Goal: Task Accomplishment & Management: Manage account settings

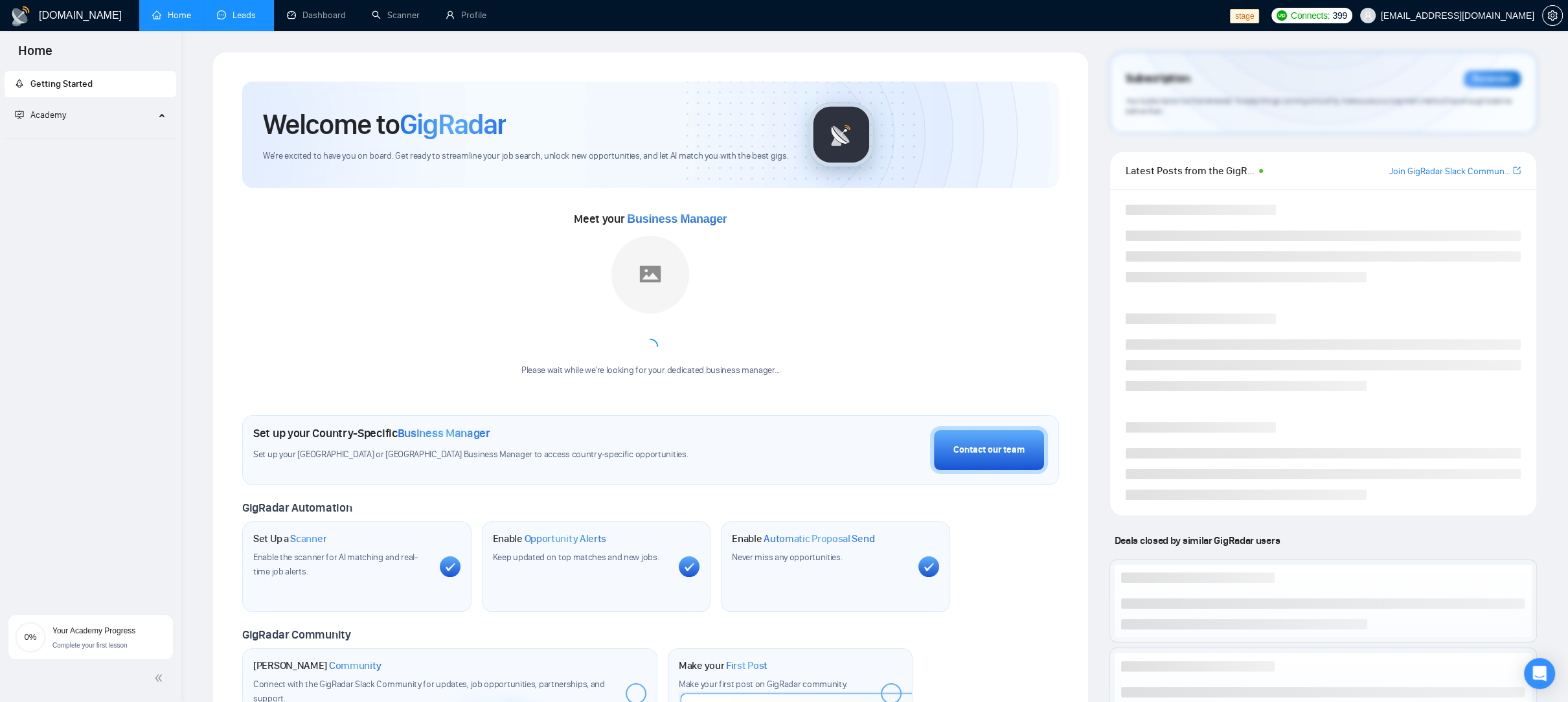
click at [251, 16] on link "Leads" at bounding box center [239, 15] width 44 height 11
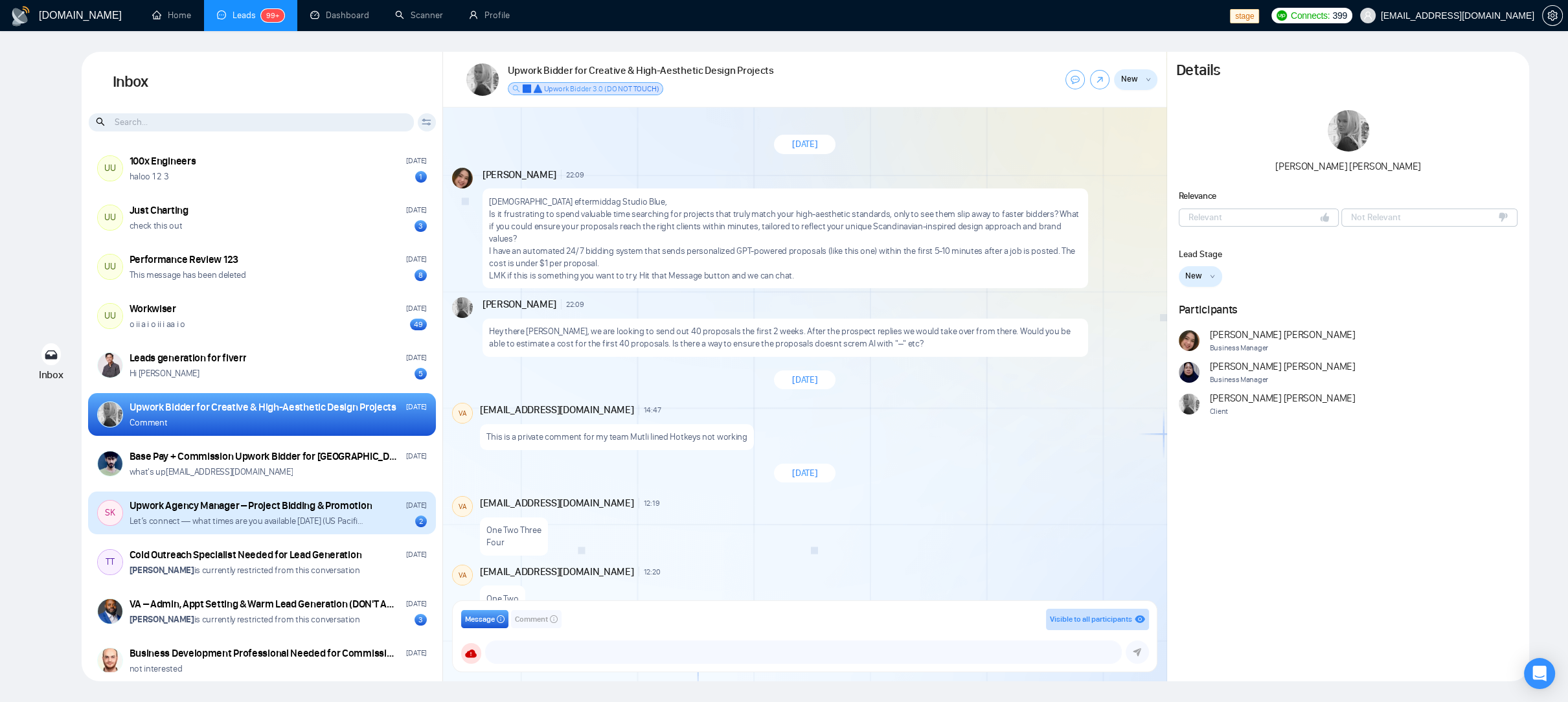
click at [210, 510] on div "Upwork Agency Manager – Project Bidding & Promotion" at bounding box center [251, 505] width 243 height 14
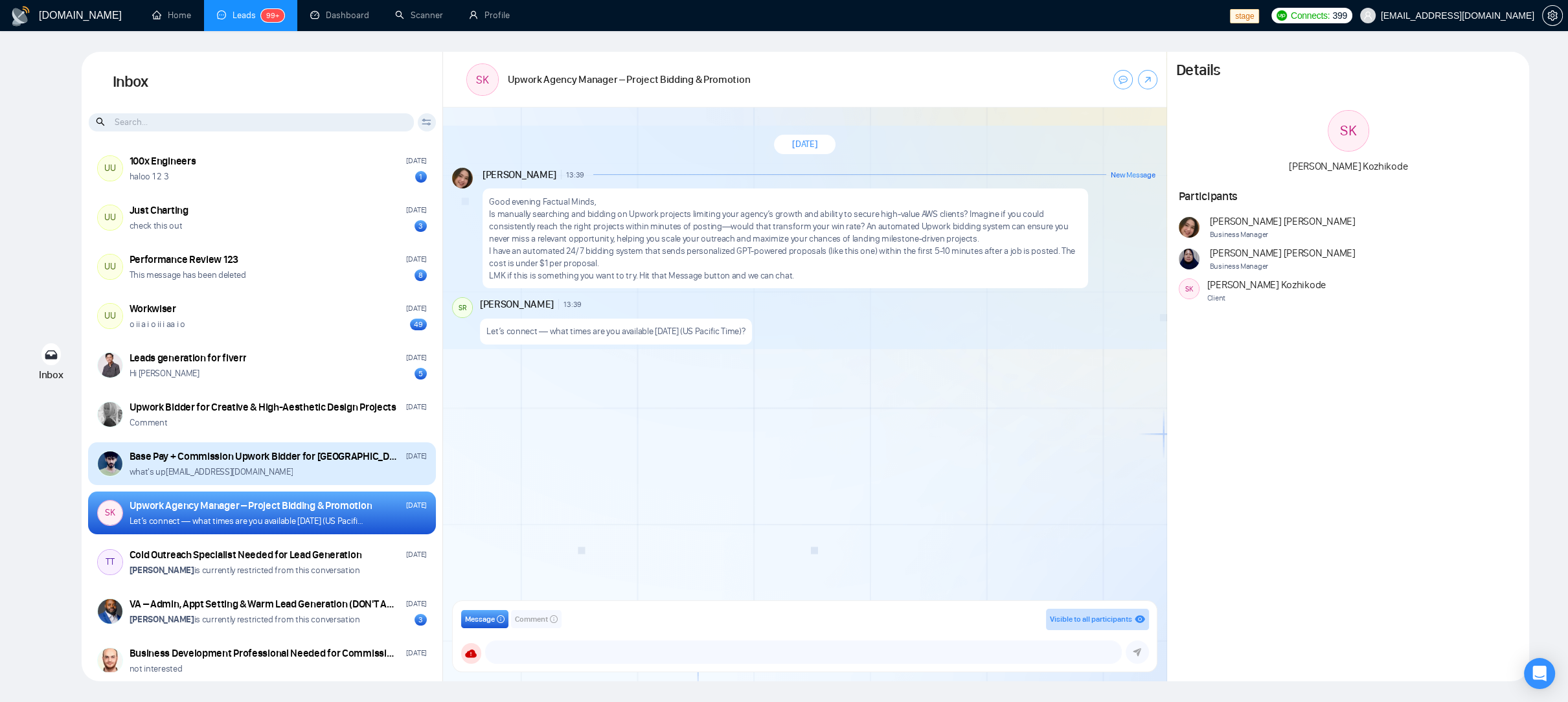
click at [279, 466] on div "what's up omotoke.okeyemi@gigradar.io" at bounding box center [278, 472] width 297 height 12
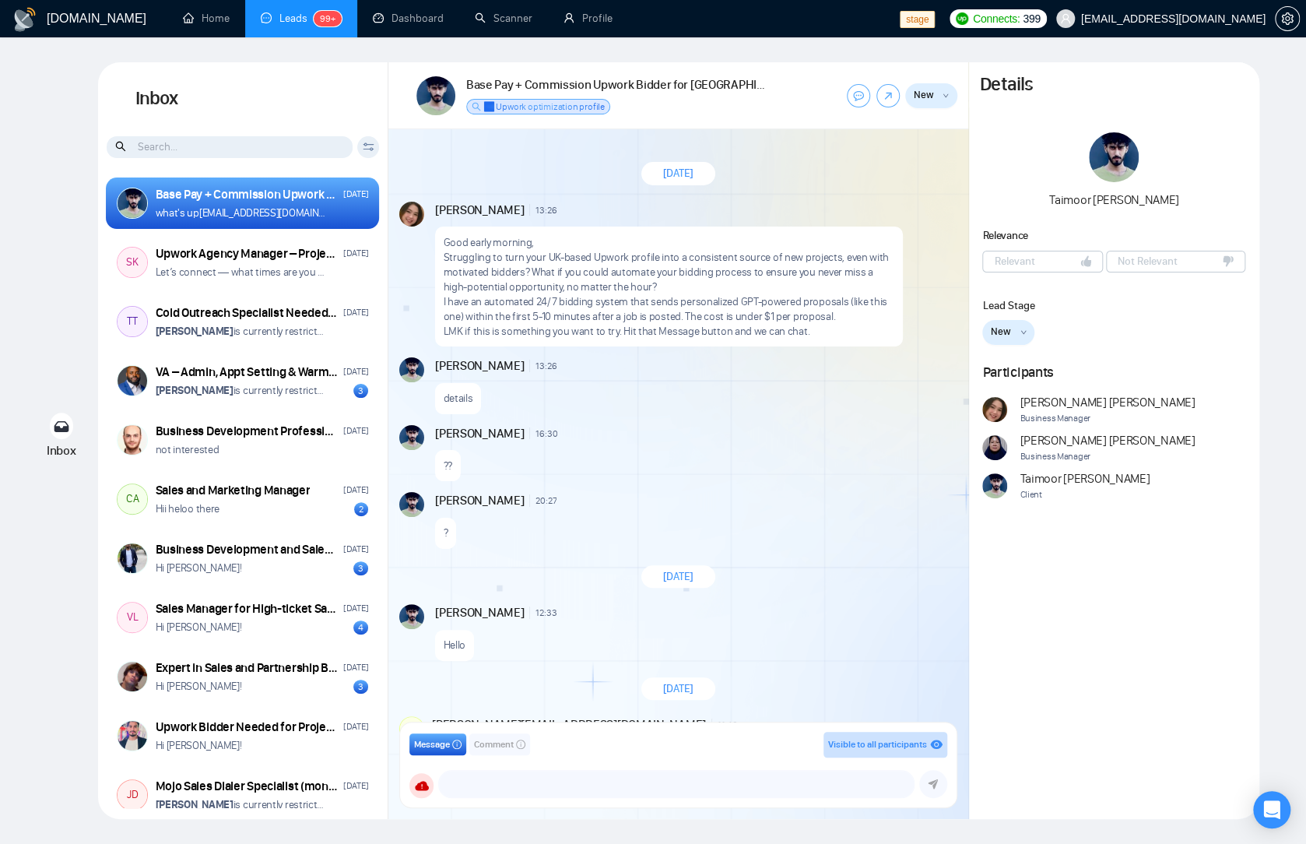
click at [1290, 63] on div "GigRadar.io Home Leads 99+ Dashboard Scanner Profile stage Connects: 399 workwi…" at bounding box center [653, 422] width 1306 height 844
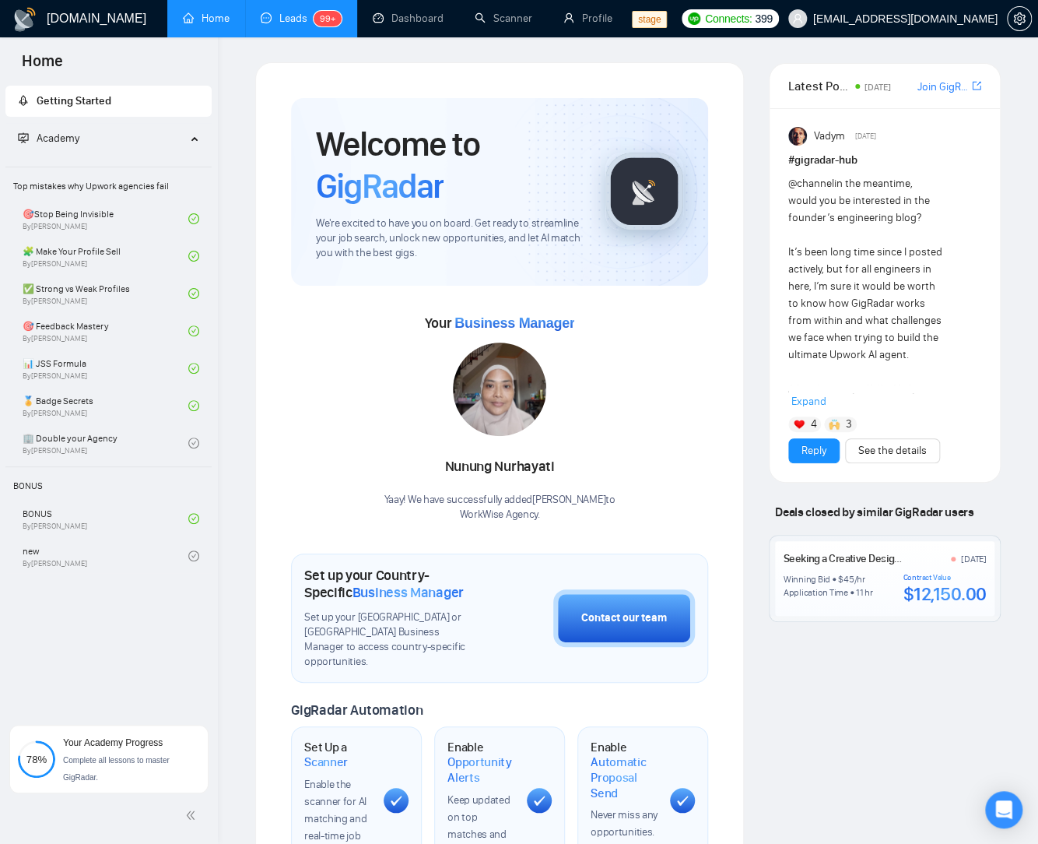
click at [311, 16] on link "Leads 99+" at bounding box center [301, 18] width 81 height 13
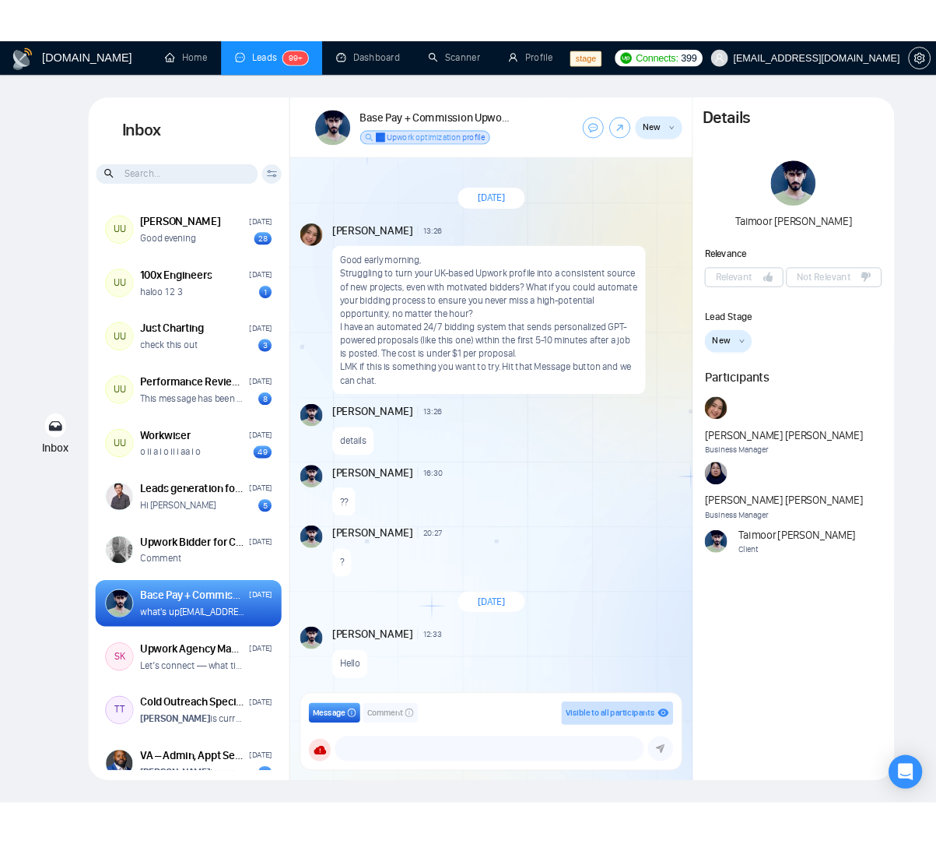
scroll to position [179, 0]
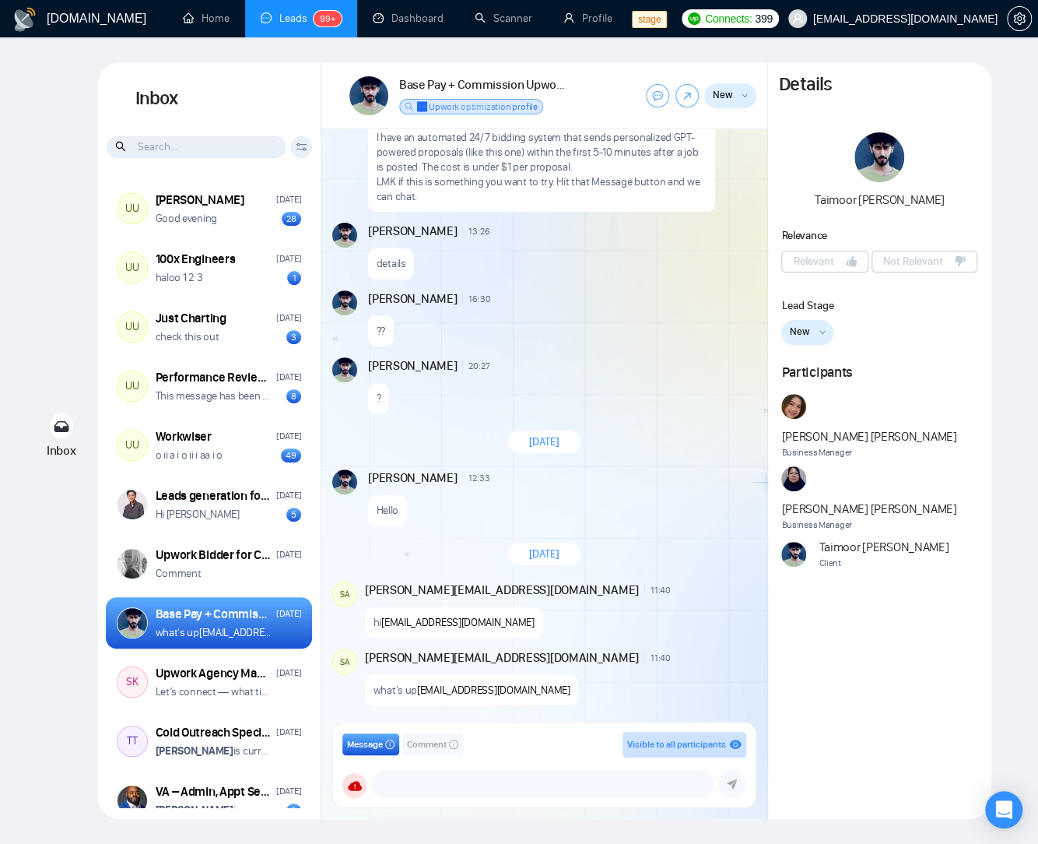
click at [1008, 93] on div "Inbox Inbox Client Reset Date Reset Reset Apply UU Ari Sulistya Friday Good eve…" at bounding box center [519, 440] width 988 height 757
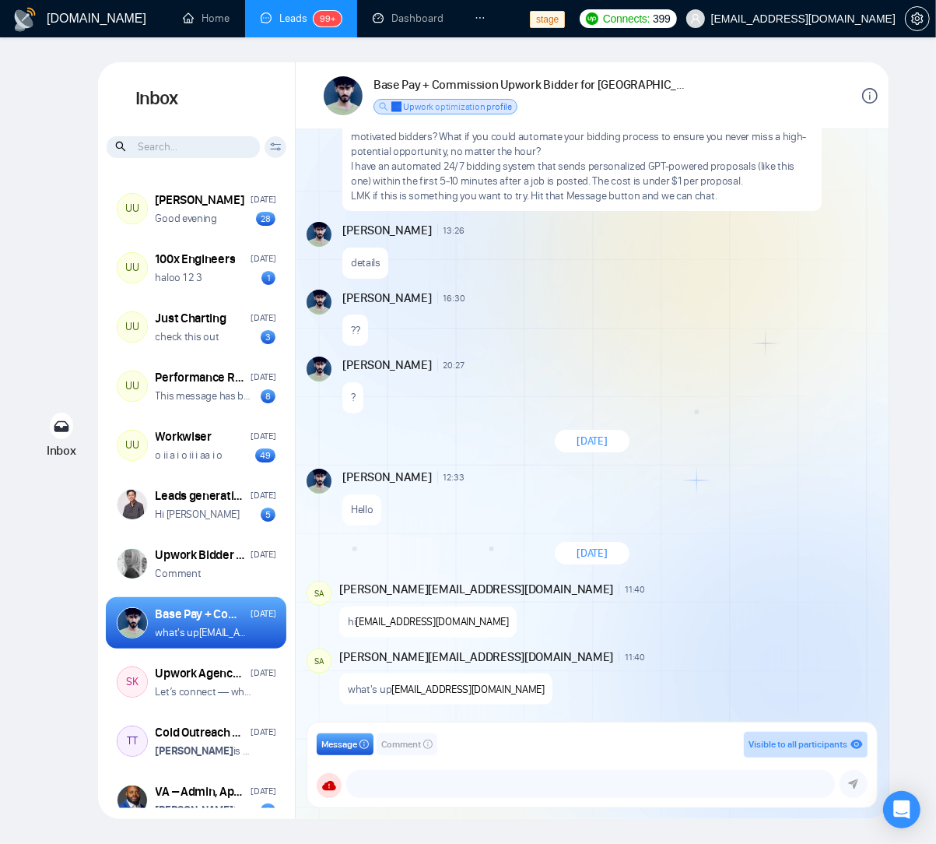
scroll to position [135, 0]
drag, startPoint x: 623, startPoint y: 520, endPoint x: 523, endPoint y: 518, distance: 100.4
click at [623, 520] on div "Hello" at bounding box center [608, 506] width 532 height 40
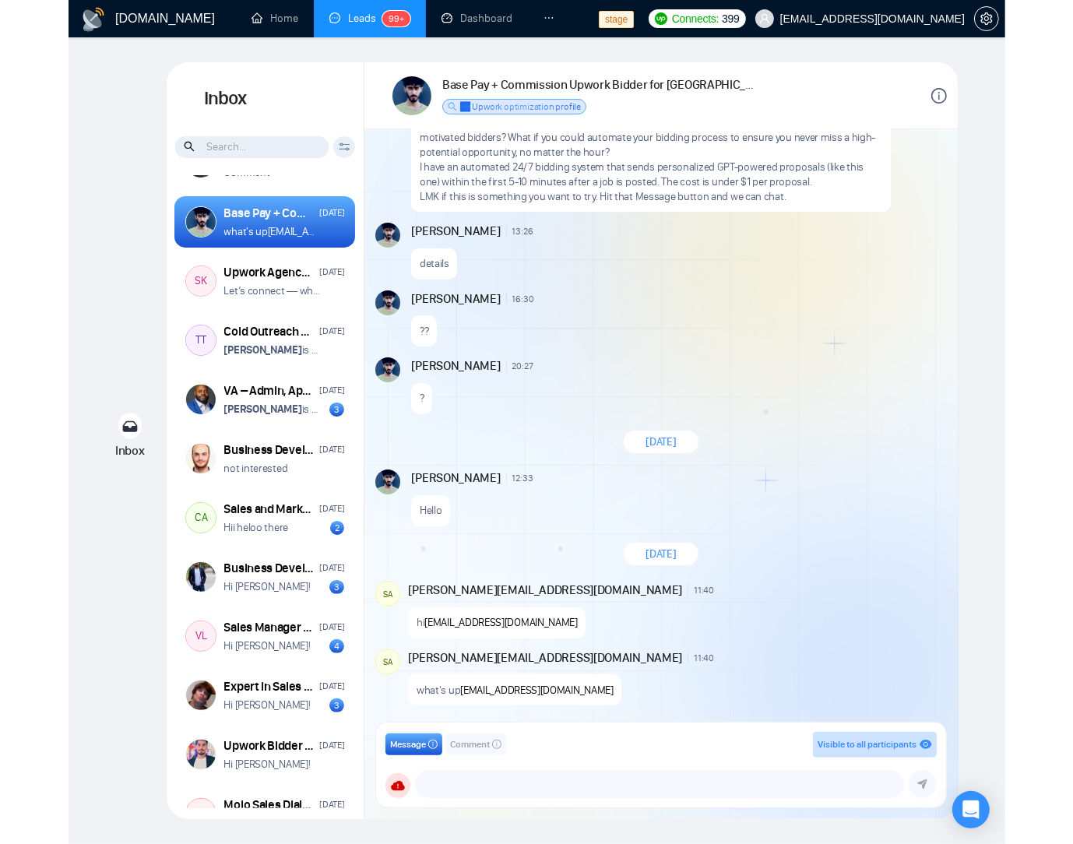
scroll to position [422, 0]
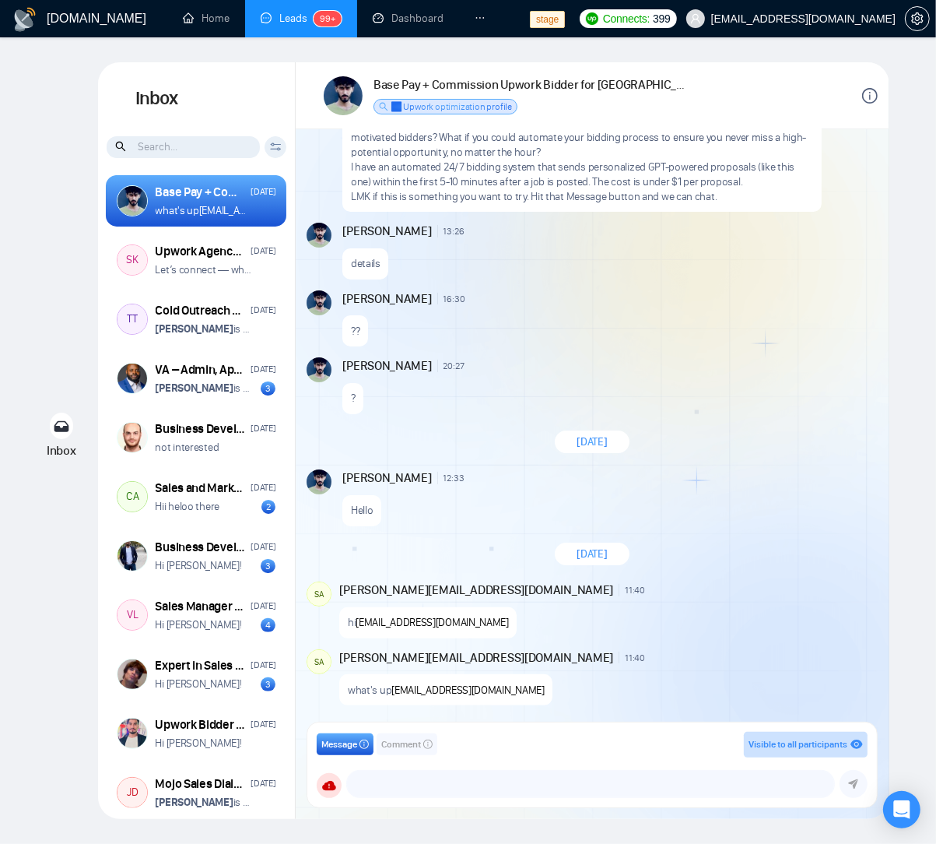
click at [623, 327] on div "??" at bounding box center [608, 327] width 532 height 40
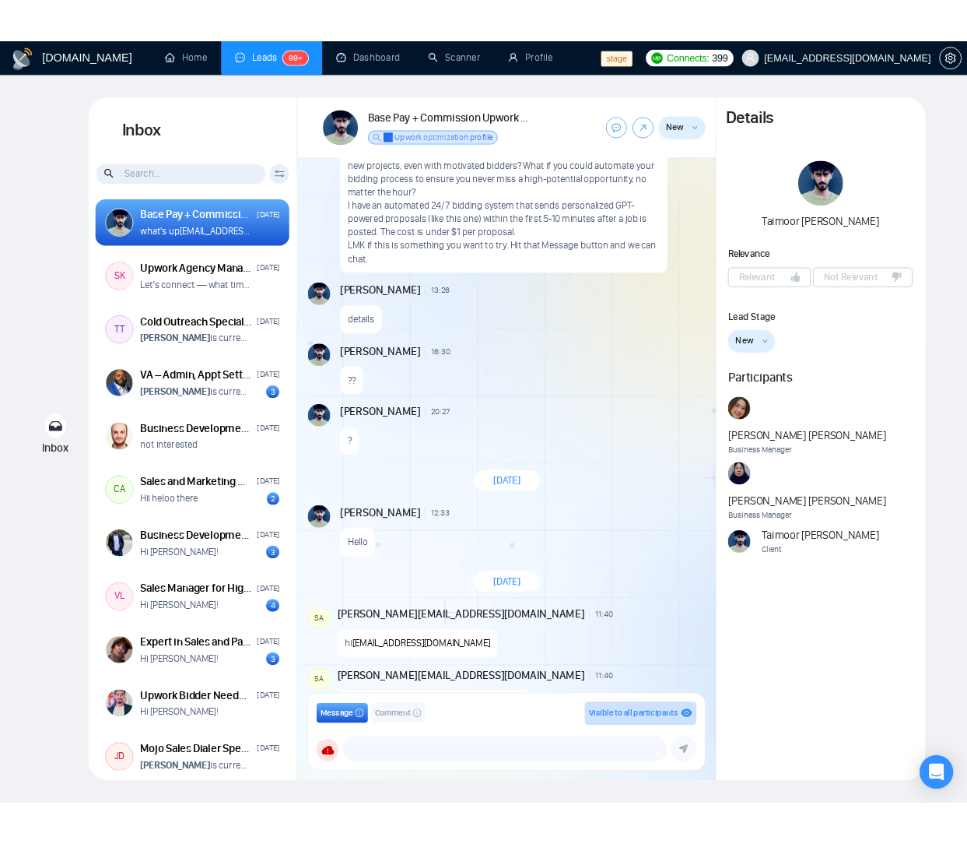
scroll to position [179, 0]
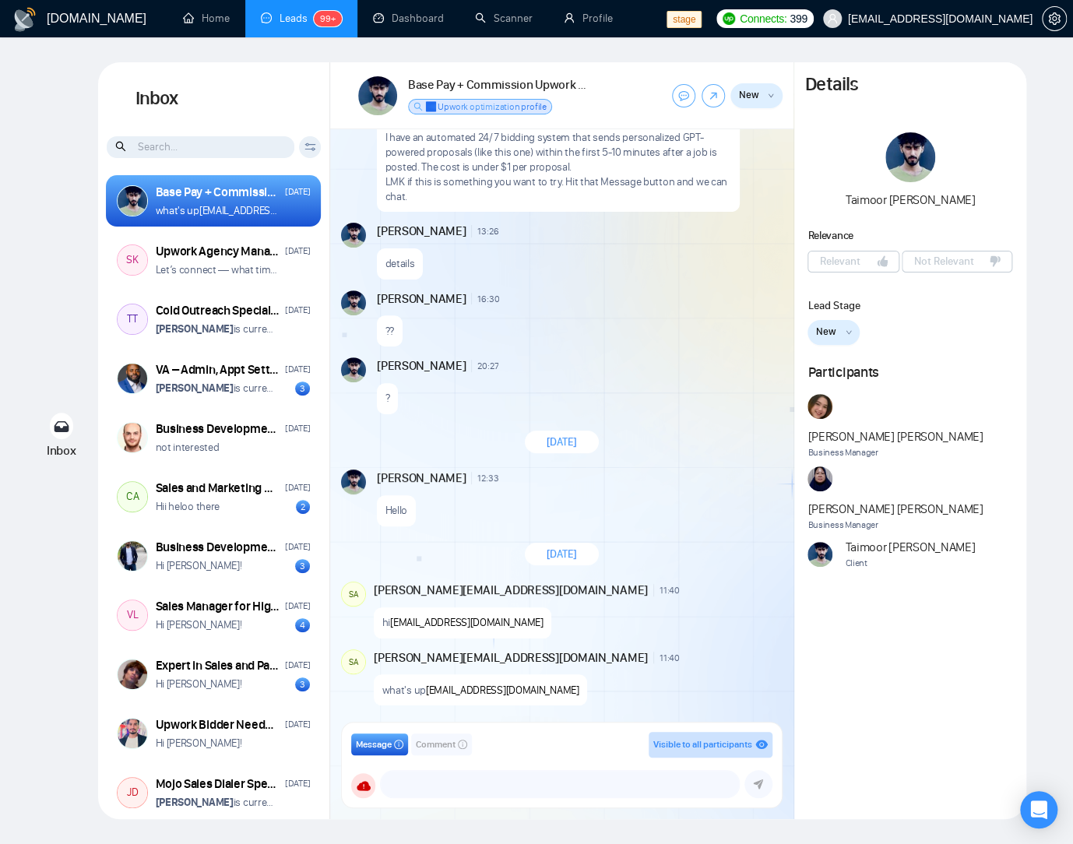
click at [992, 356] on div "Taimoor Mansoor Relevance Relevant Not Relevant Lead Stage New New Relevant Mee…" at bounding box center [910, 362] width 232 height 460
click at [23, 293] on div "GigRadar.io Home Leads 99+ Dashboard Scanner Profile stage Connects: 399 workwi…" at bounding box center [536, 422] width 1073 height 844
click at [843, 327] on button "New" at bounding box center [833, 332] width 52 height 25
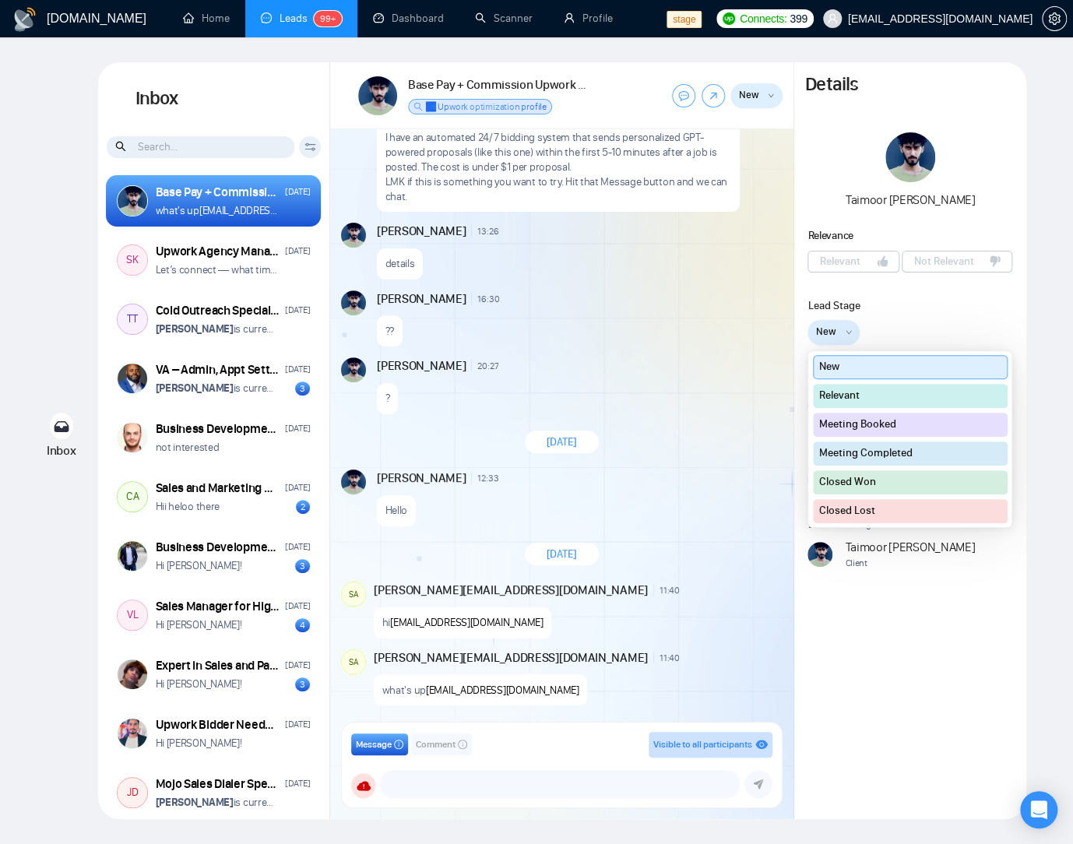
click at [970, 318] on div "Lead Stage New New Relevant Meeting Booked Meeting Completed Closed Won Closed …" at bounding box center [910, 320] width 232 height 47
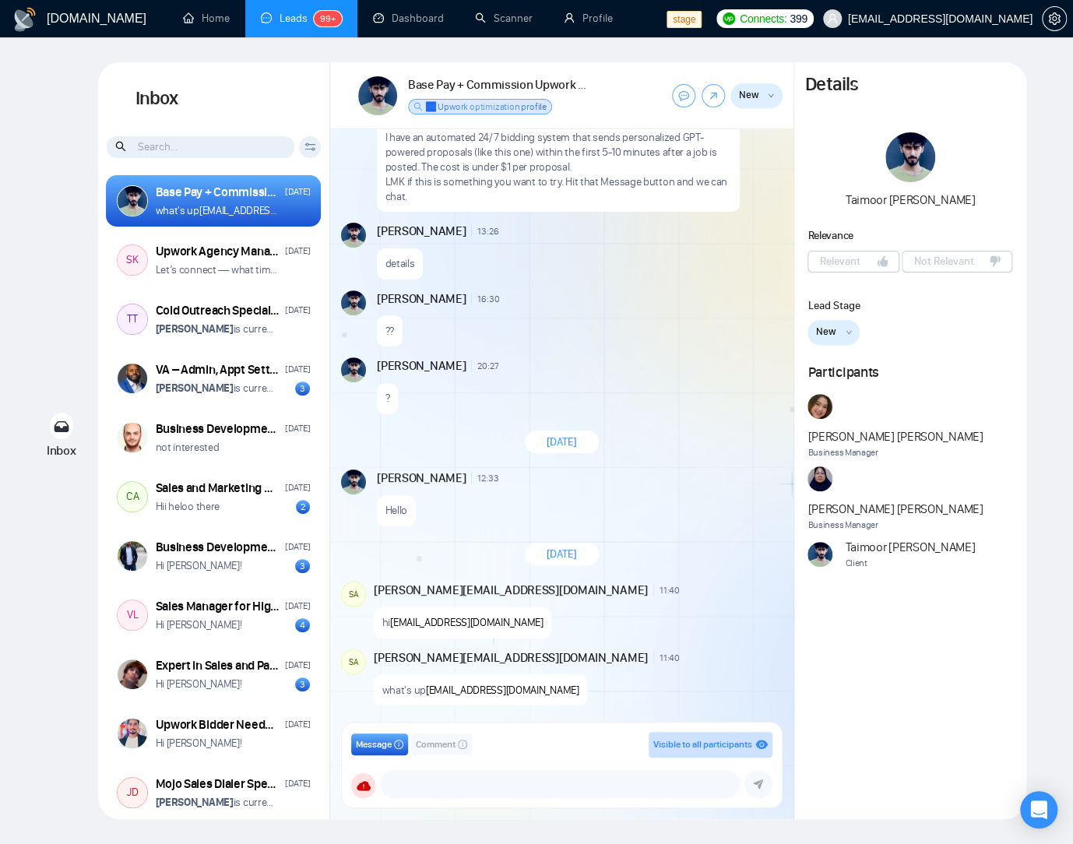
click at [855, 325] on button "New" at bounding box center [833, 332] width 52 height 25
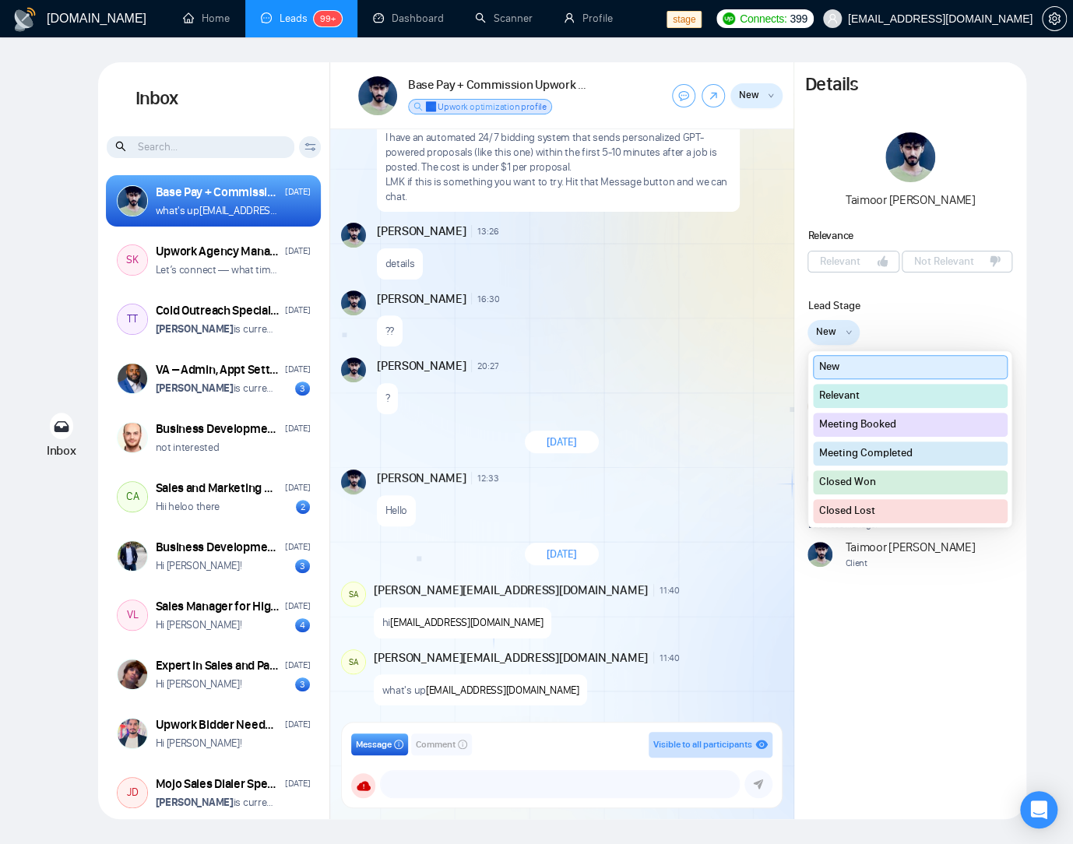
click at [989, 312] on div "Lead Stage" at bounding box center [909, 305] width 205 height 16
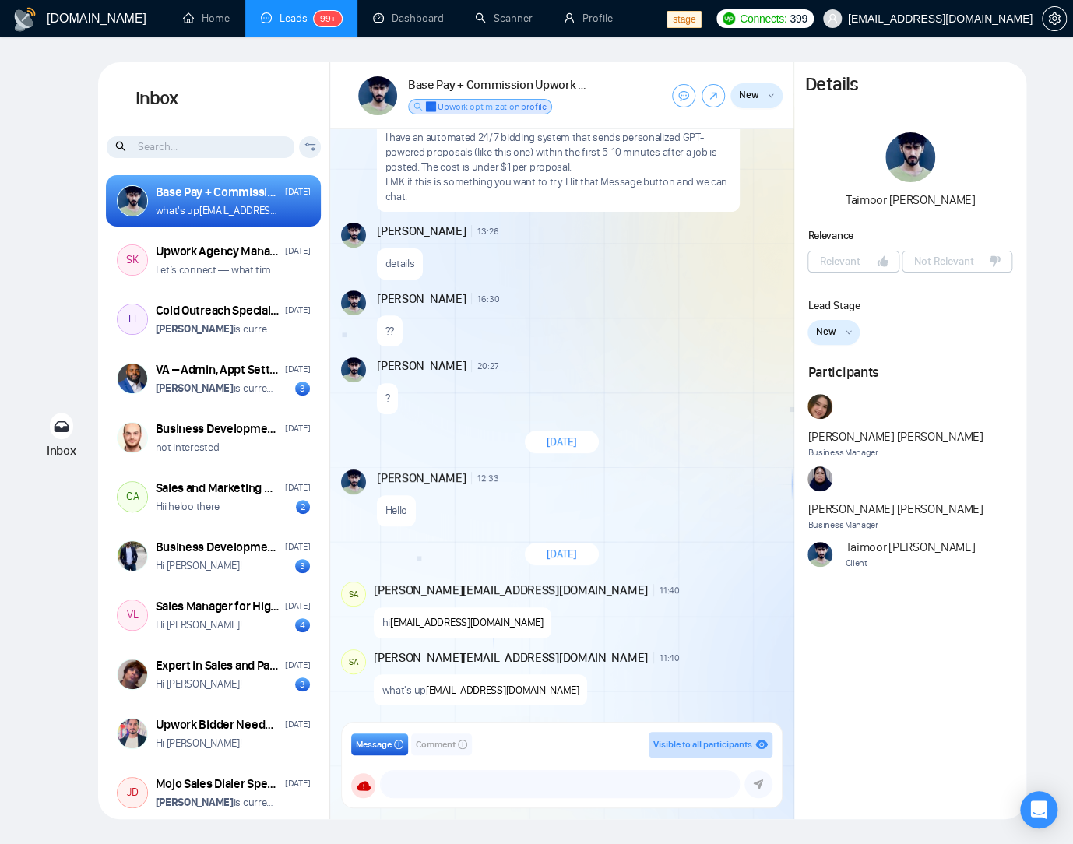
click at [851, 325] on button "New" at bounding box center [833, 332] width 52 height 25
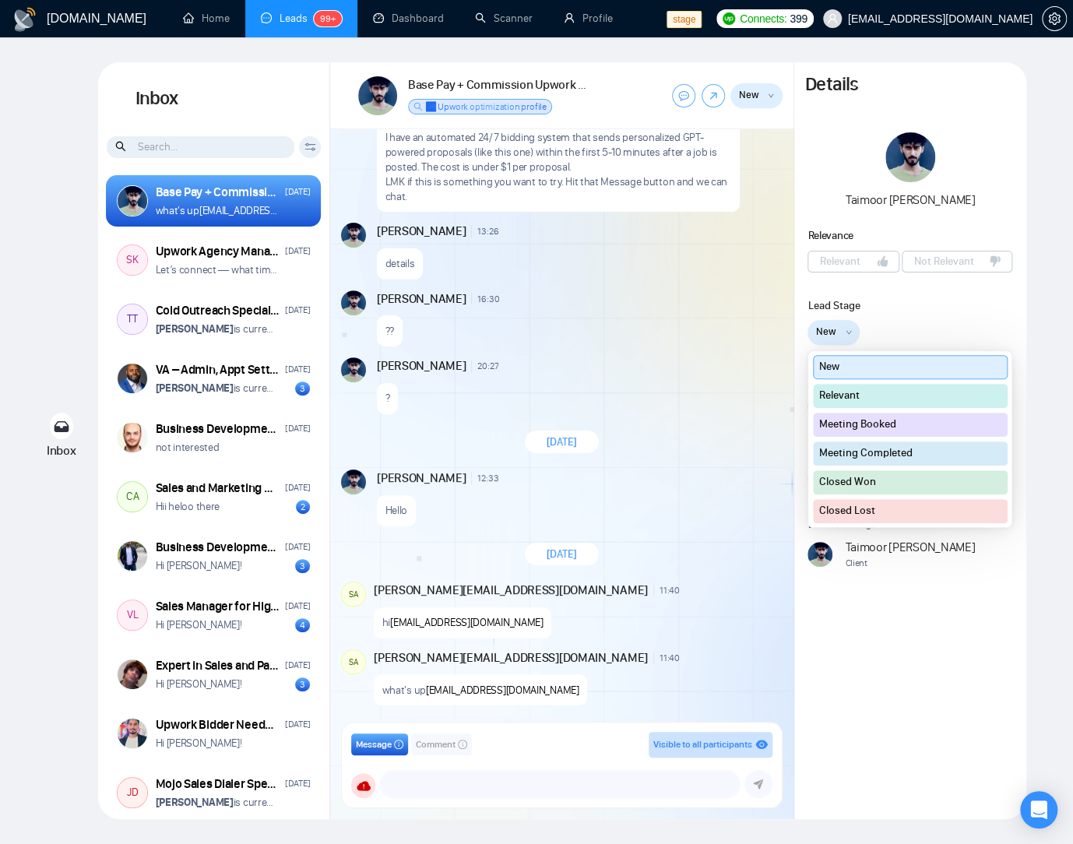
drag, startPoint x: 993, startPoint y: 314, endPoint x: 896, endPoint y: 317, distance: 97.3
click at [993, 314] on div "Lead Stage New New Relevant Meeting Booked Meeting Completed Closed Won Closed …" at bounding box center [910, 320] width 232 height 47
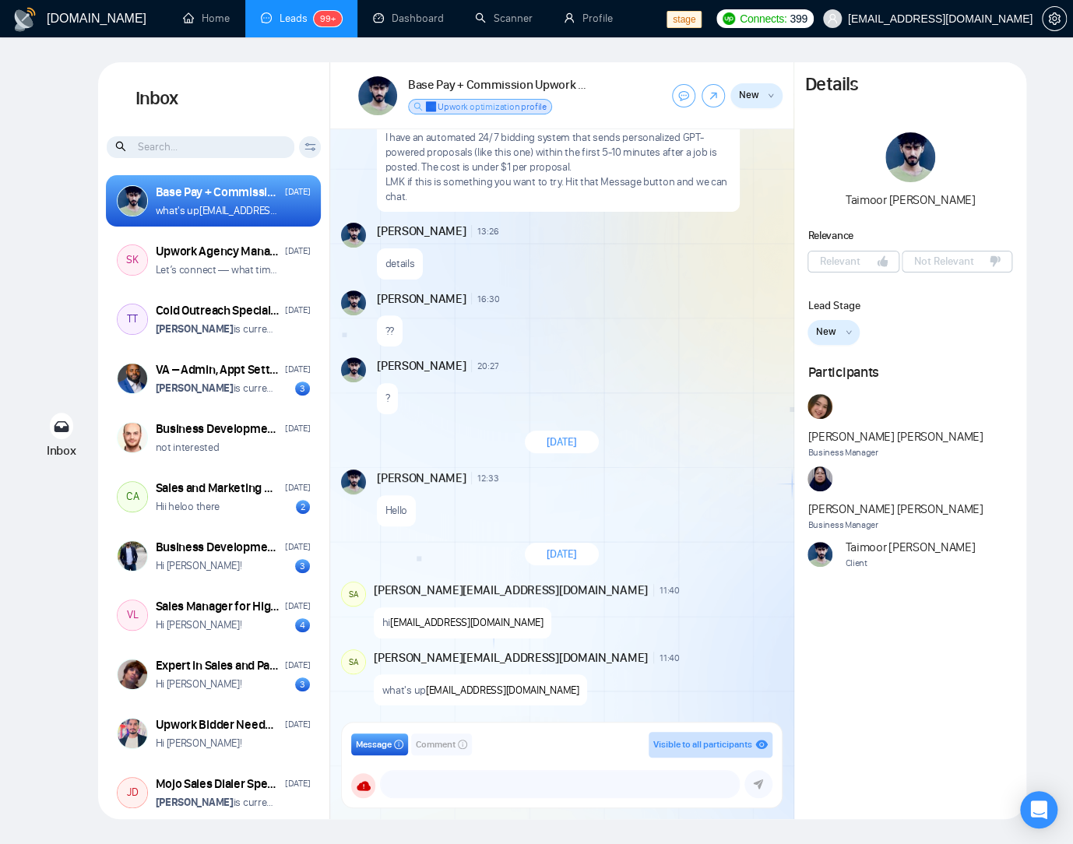
click at [837, 329] on button "New" at bounding box center [833, 332] width 52 height 25
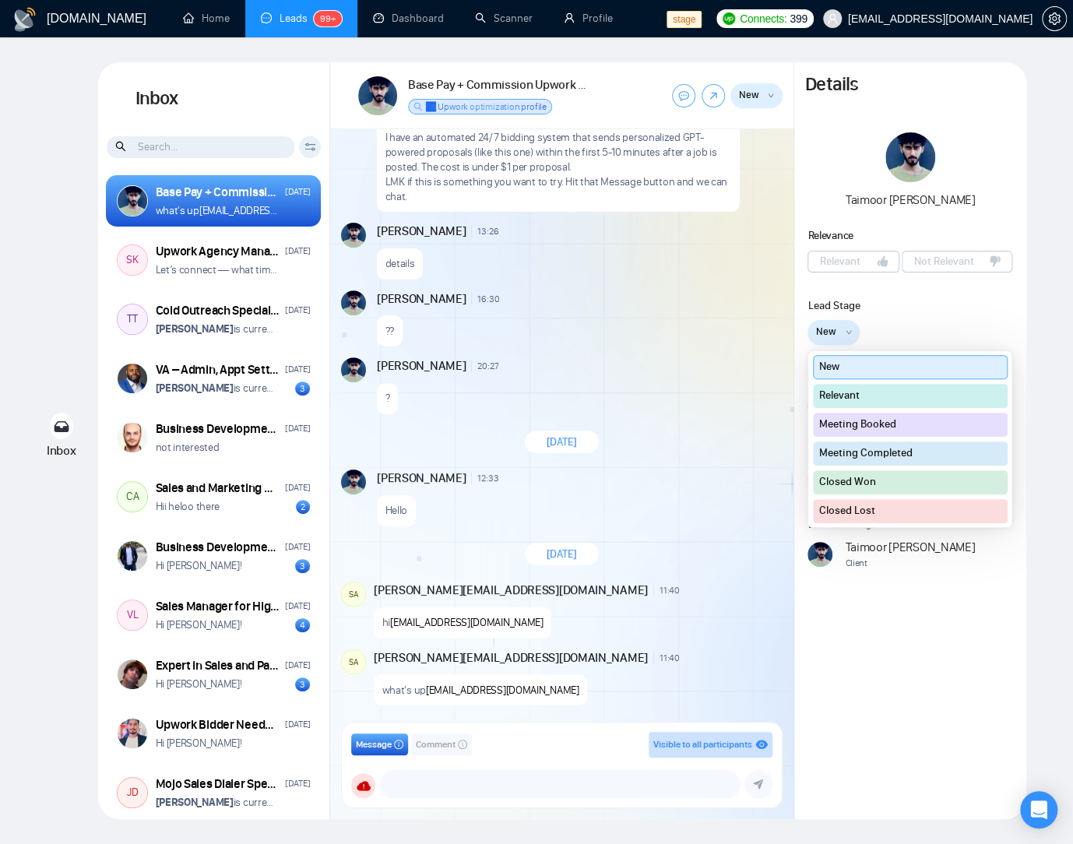
click at [1007, 314] on div "Lead Stage New New Relevant Meeting Booked Meeting Completed Closed Won Closed …" at bounding box center [910, 320] width 232 height 47
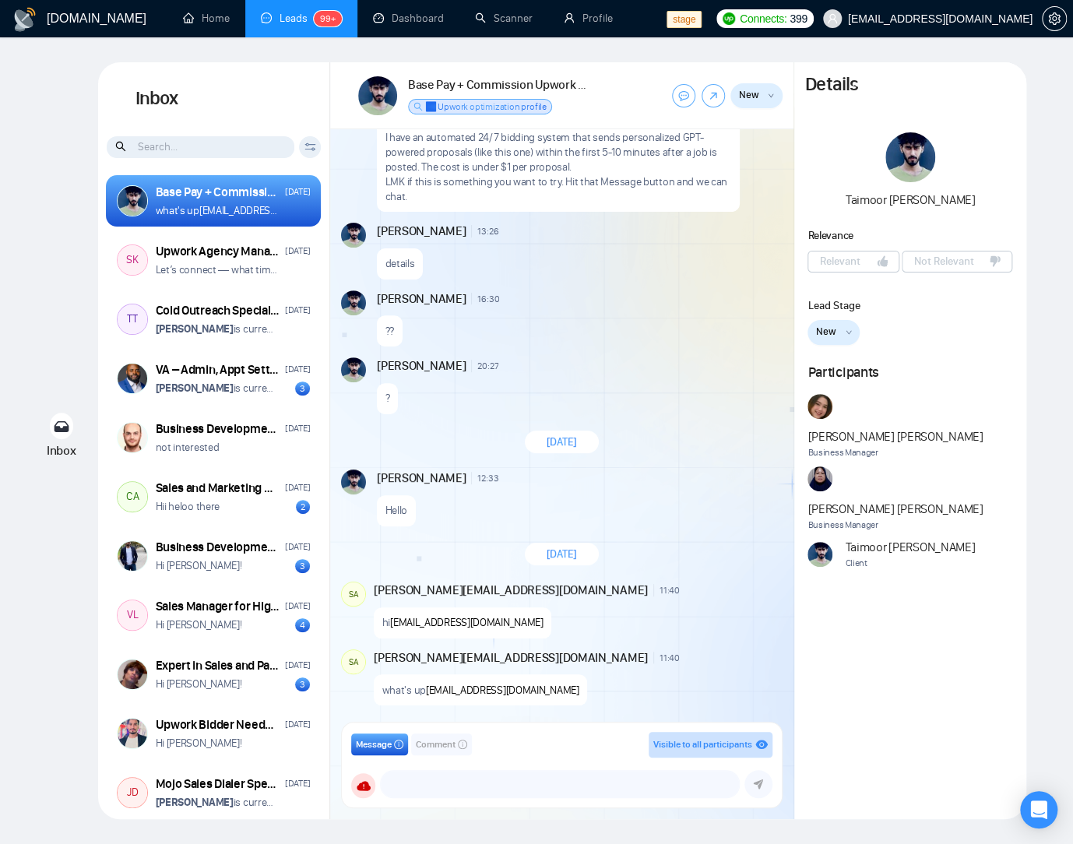
click at [864, 331] on div "New New Relevant Meeting Booked Meeting Completed Closed Won Closed Lost" at bounding box center [909, 332] width 205 height 25
click at [845, 332] on icon "down" at bounding box center [848, 332] width 6 height 6
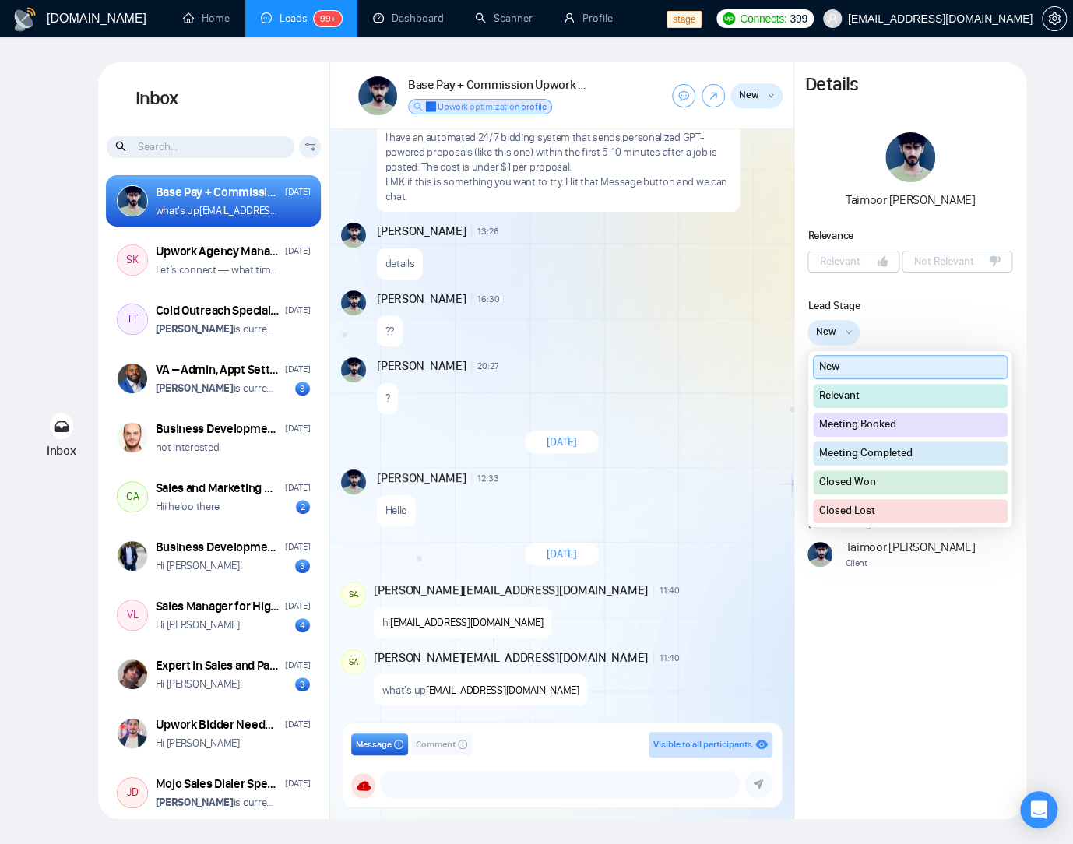
click at [892, 320] on div "New New Relevant Meeting Booked Meeting Completed Closed Won Closed Lost" at bounding box center [909, 332] width 205 height 25
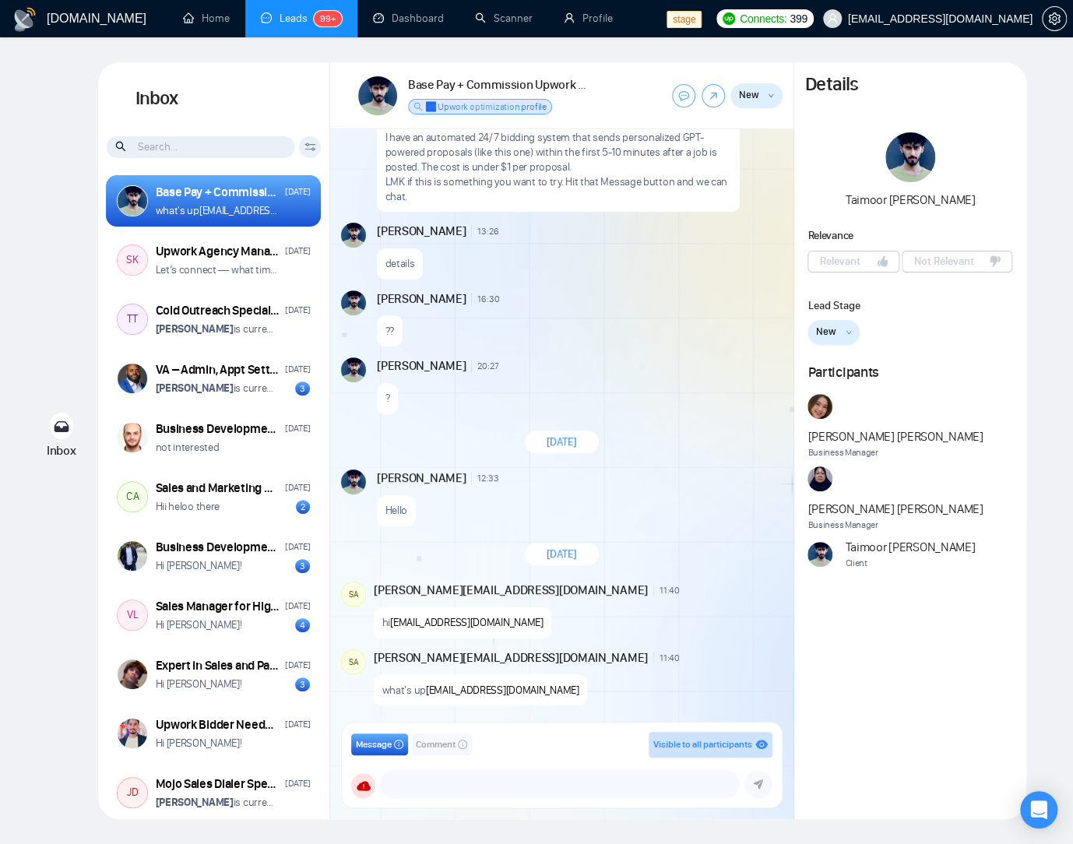
click at [1016, 54] on div "GigRadar.io Home Leads 99+ Dashboard Scanner Profile stage Connects: 399 workwi…" at bounding box center [536, 422] width 1073 height 844
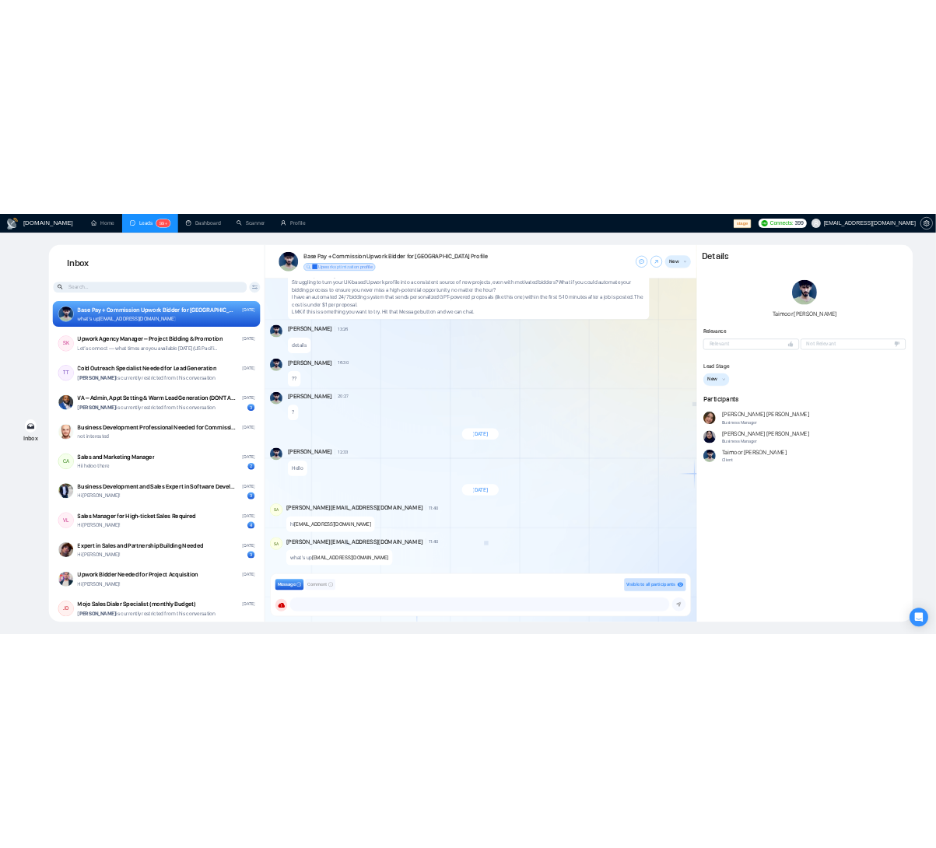
scroll to position [95, 0]
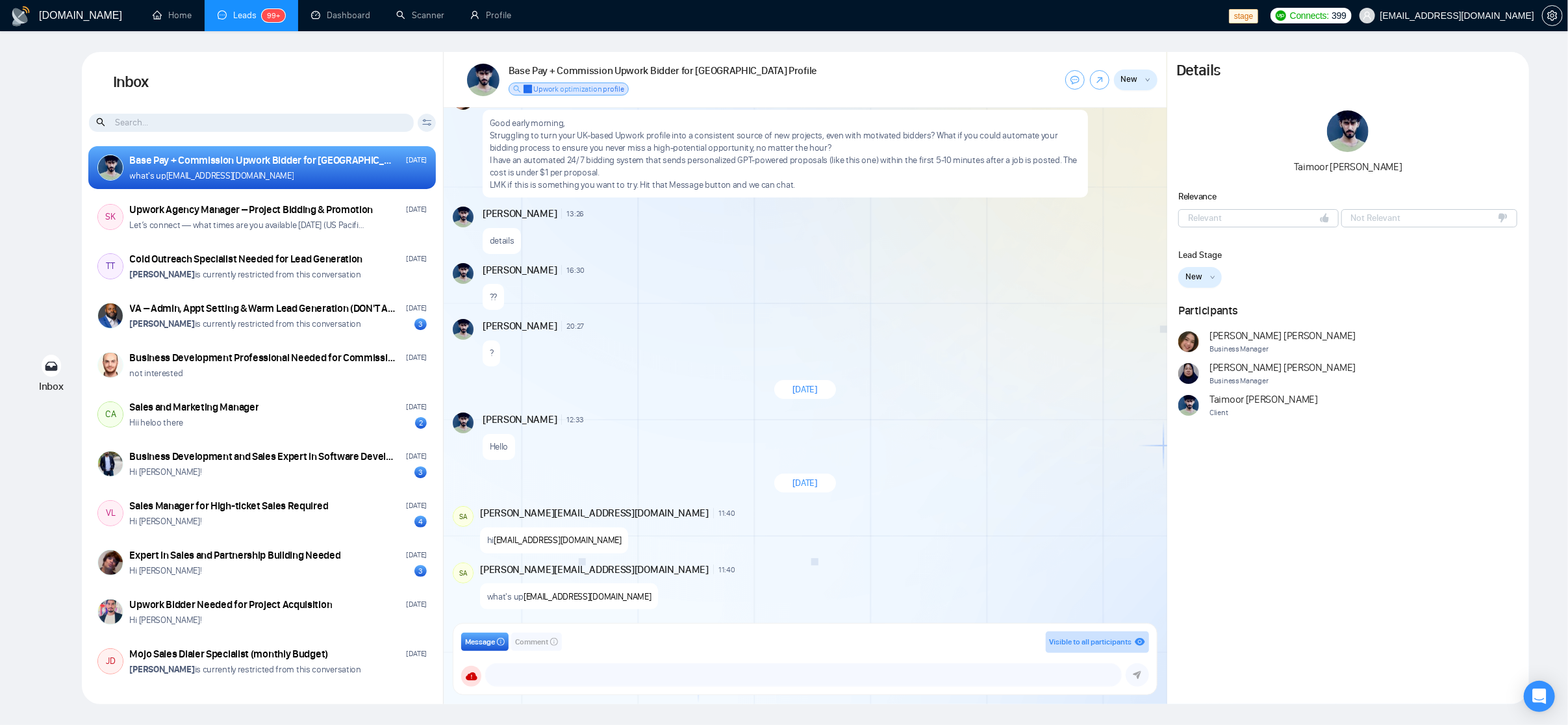
click at [26, 299] on div "Inbox Inbox Client Reset Date Reset Reset Apply UU Ari Sulistya Friday Good eve…" at bounding box center [784, 377] width 1526 height 652
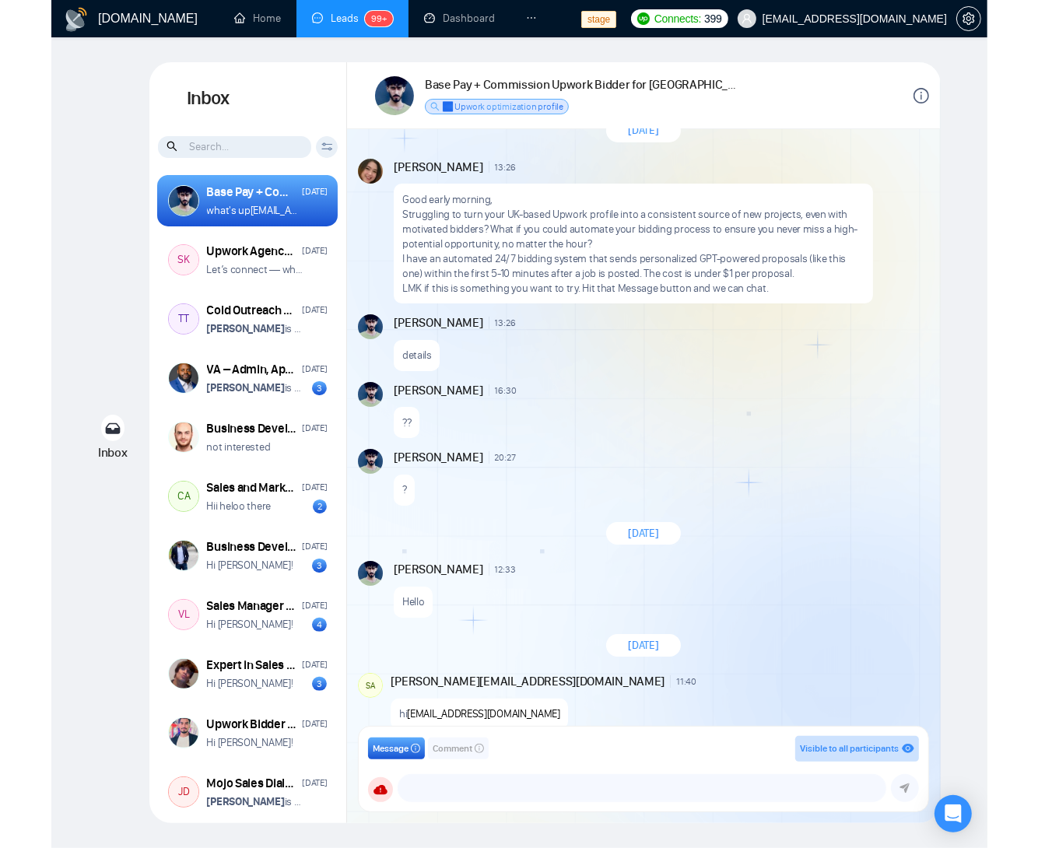
scroll to position [0, 0]
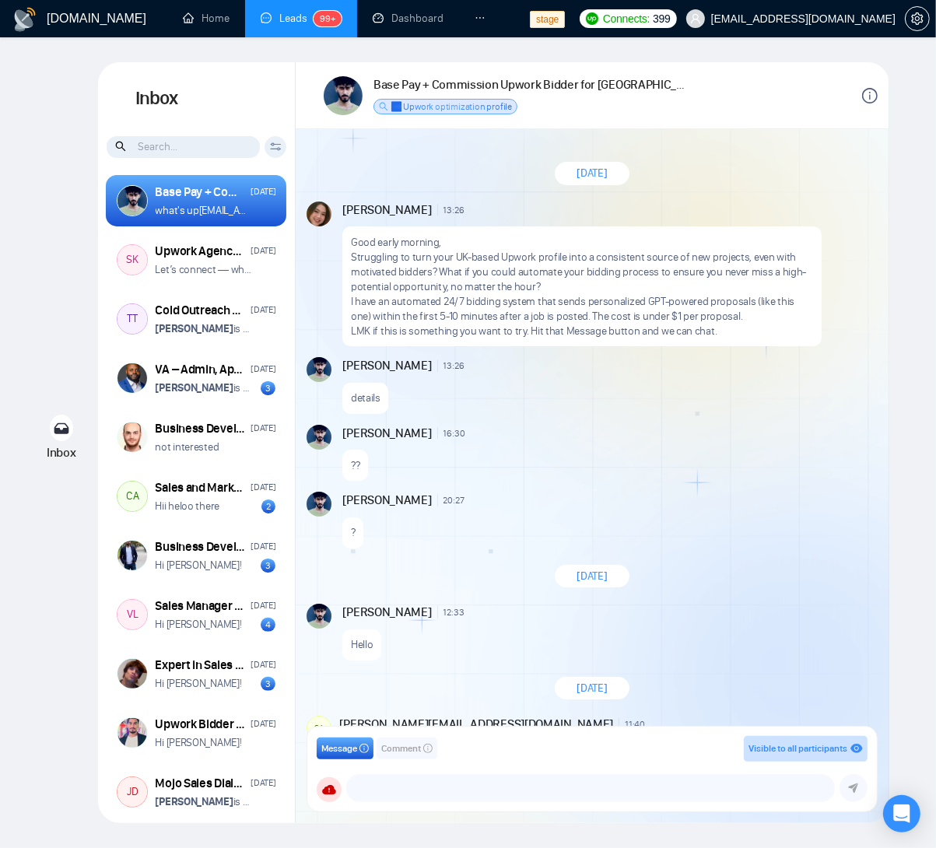
click at [30, 262] on div "Inbox Inbox Client Reset Date Reset Reset Apply UU Ari Sulistya Friday Good eve…" at bounding box center [468, 442] width 887 height 761
click at [672, 399] on div "details" at bounding box center [608, 394] width 532 height 40
